Goal: Find specific page/section: Find specific page/section

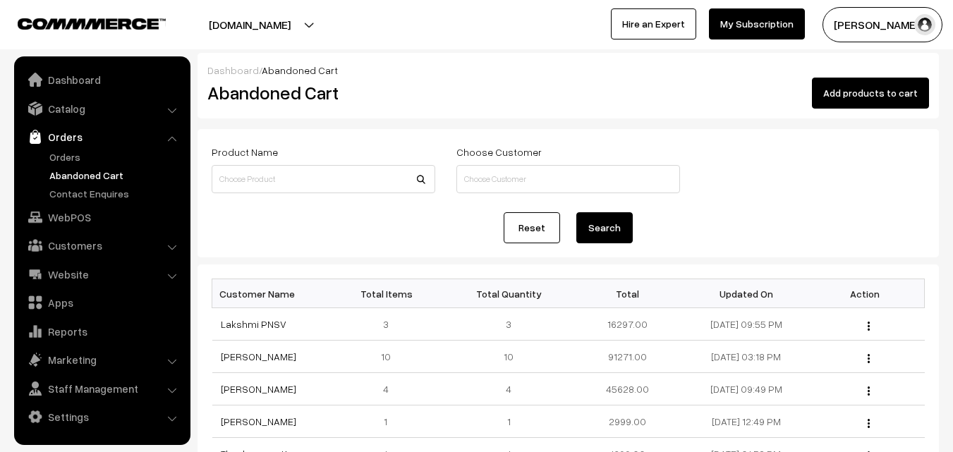
click at [68, 153] on link "Orders" at bounding box center [116, 156] width 140 height 15
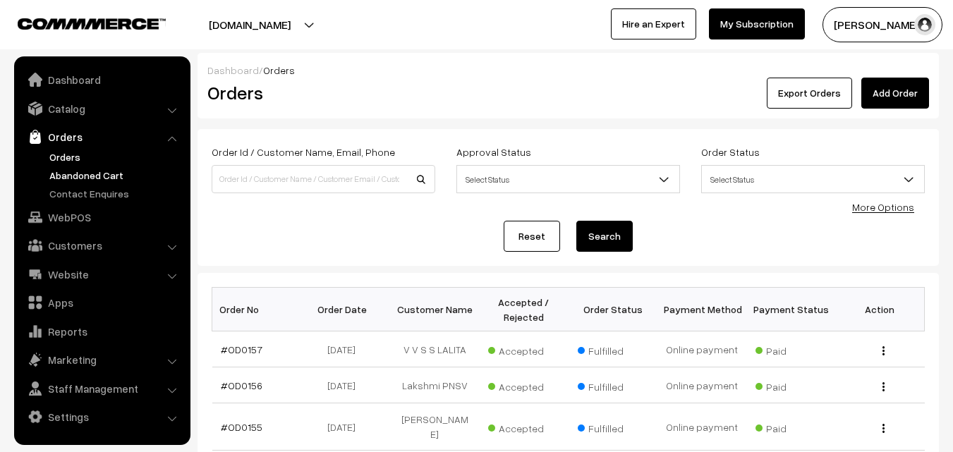
click at [91, 173] on link "Abandoned Cart" at bounding box center [116, 175] width 140 height 15
